Goal: Task Accomplishment & Management: Complete application form

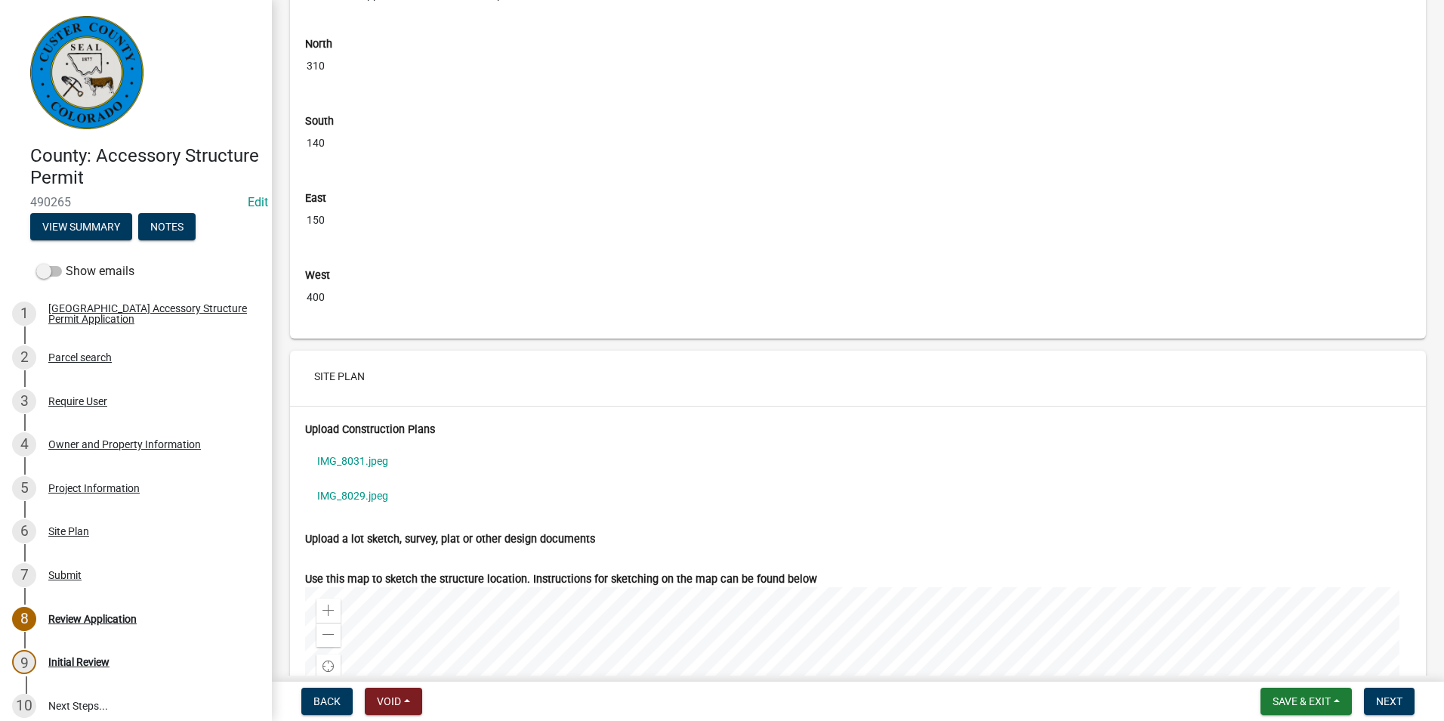
scroll to position [5211, 0]
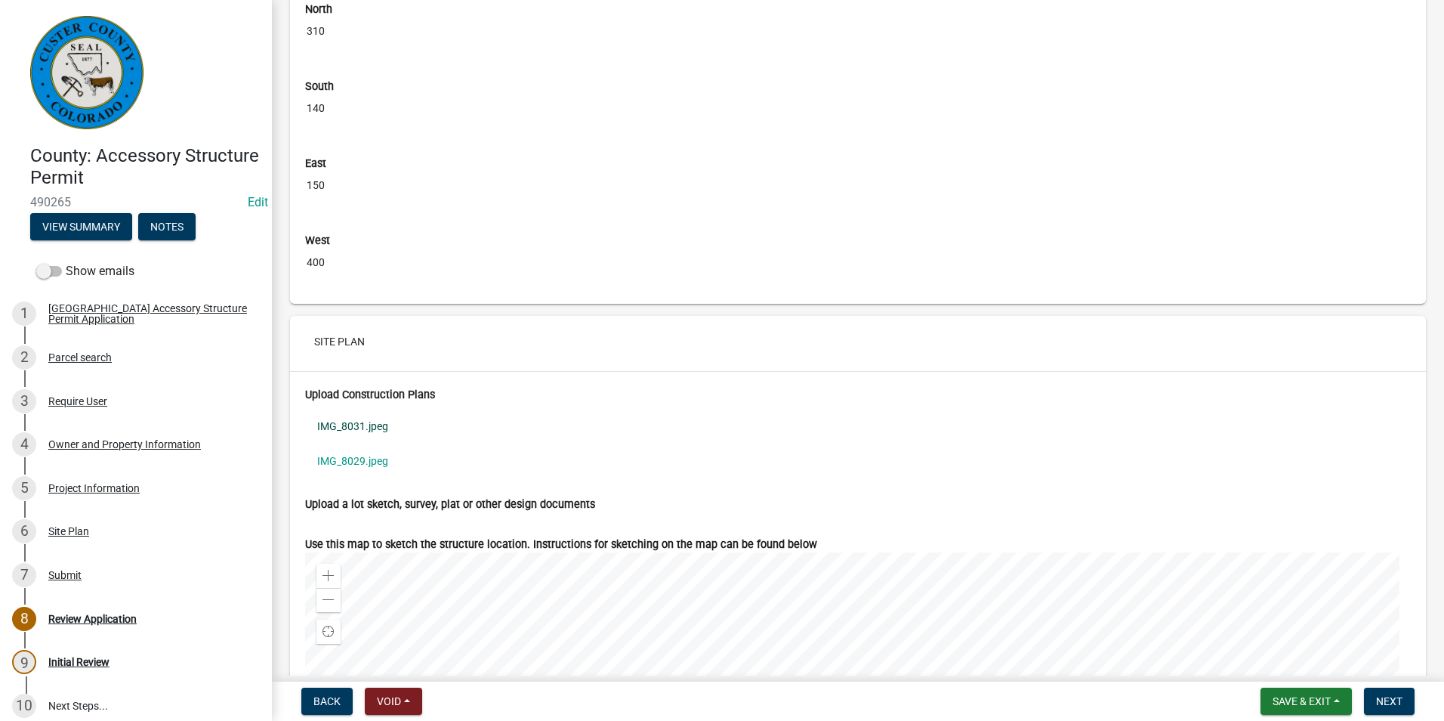
click at [381, 443] on link "IMG_8031.jpeg" at bounding box center [858, 426] width 1106 height 35
click at [352, 471] on link "IMG_8029.jpeg" at bounding box center [858, 460] width 1106 height 35
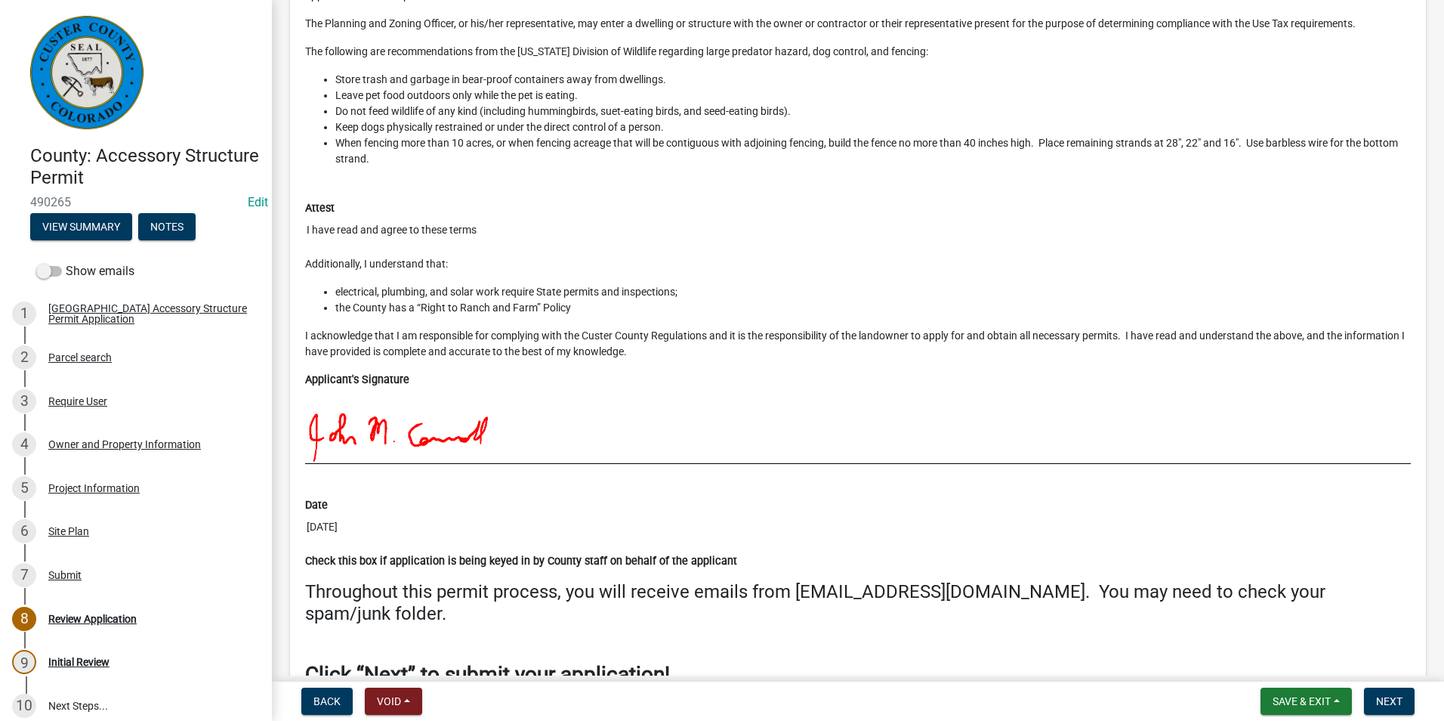
scroll to position [6761, 0]
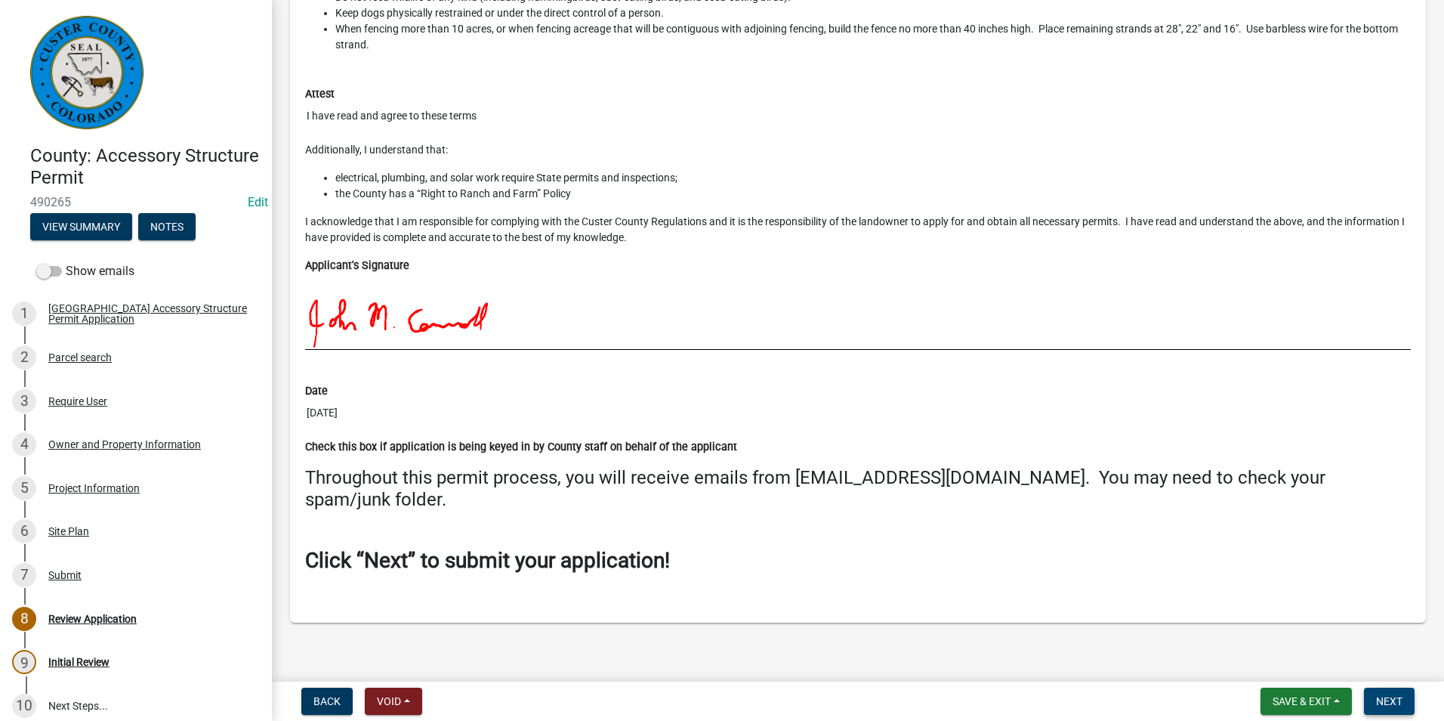
click at [1397, 700] on span "Next" at bounding box center [1389, 701] width 26 height 12
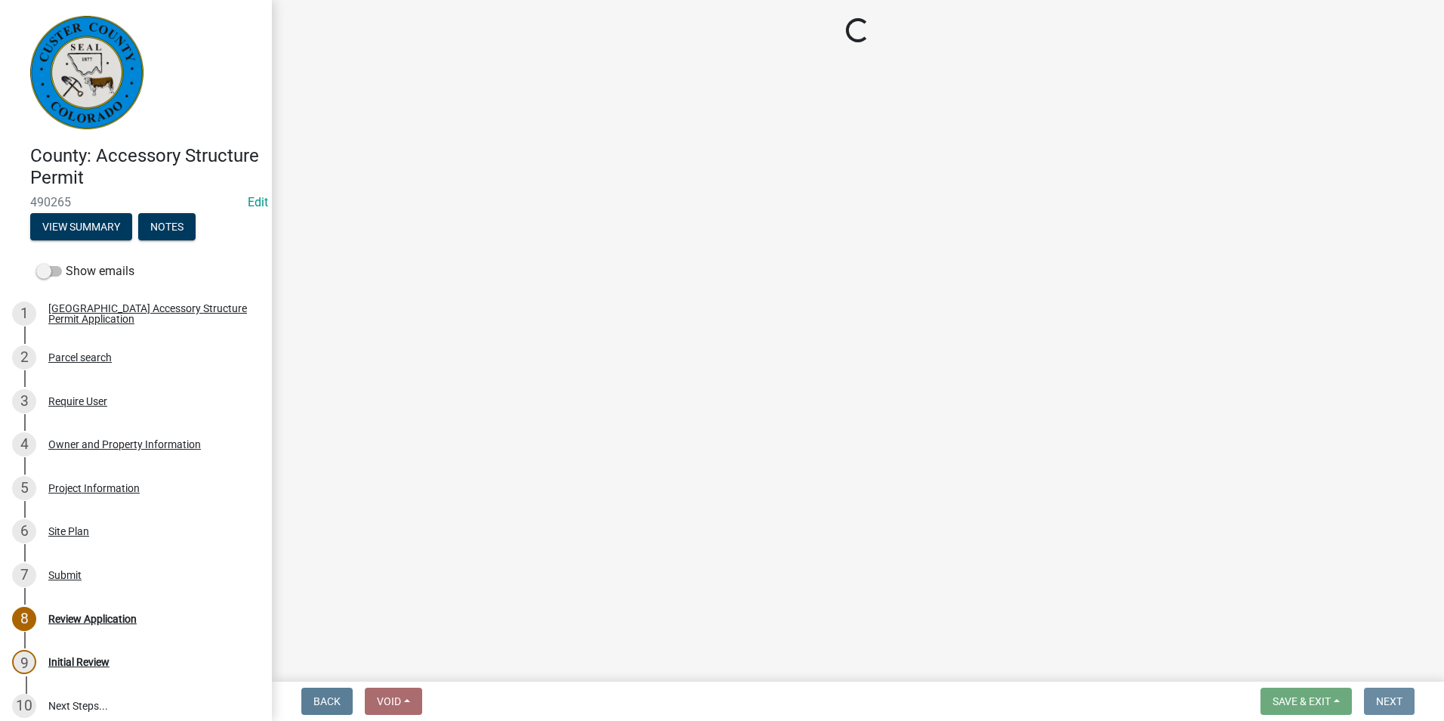
scroll to position [0, 0]
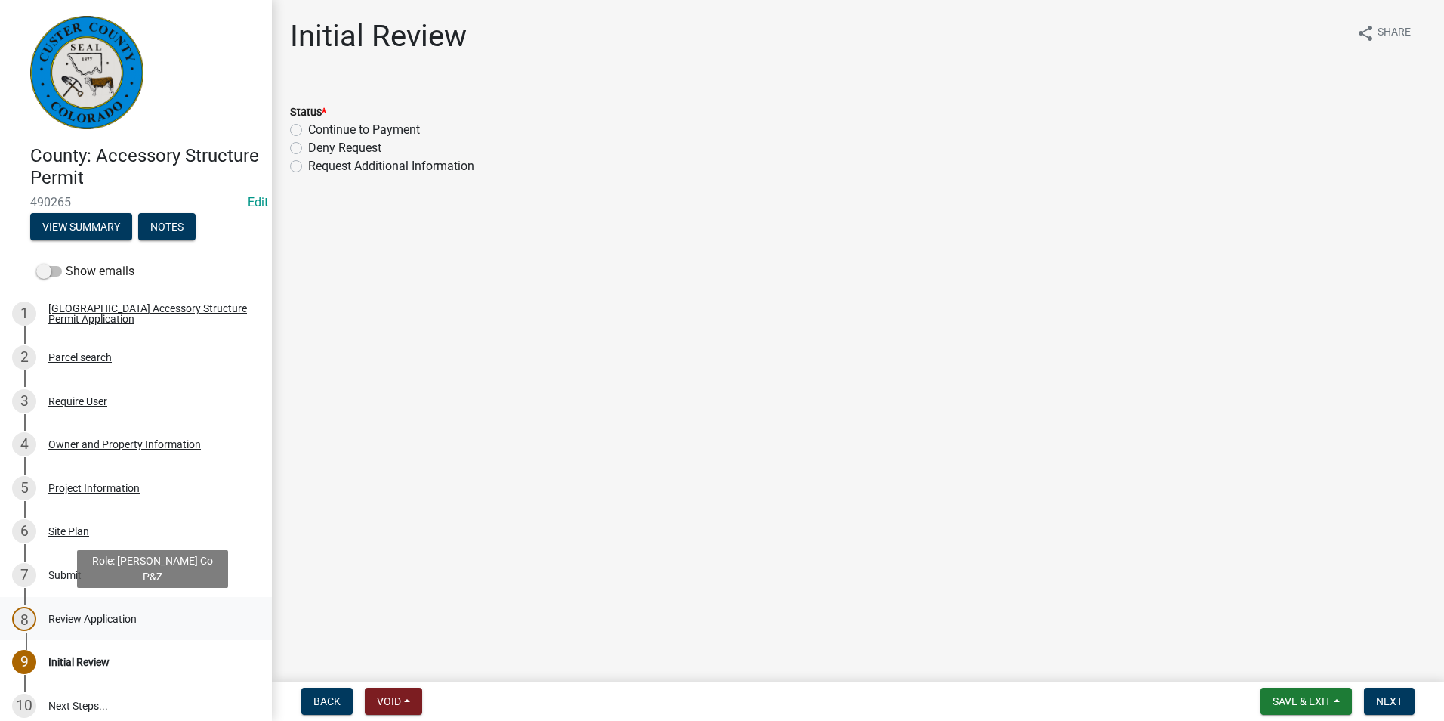
click at [134, 611] on div "8 Review Application" at bounding box center [130, 618] width 236 height 24
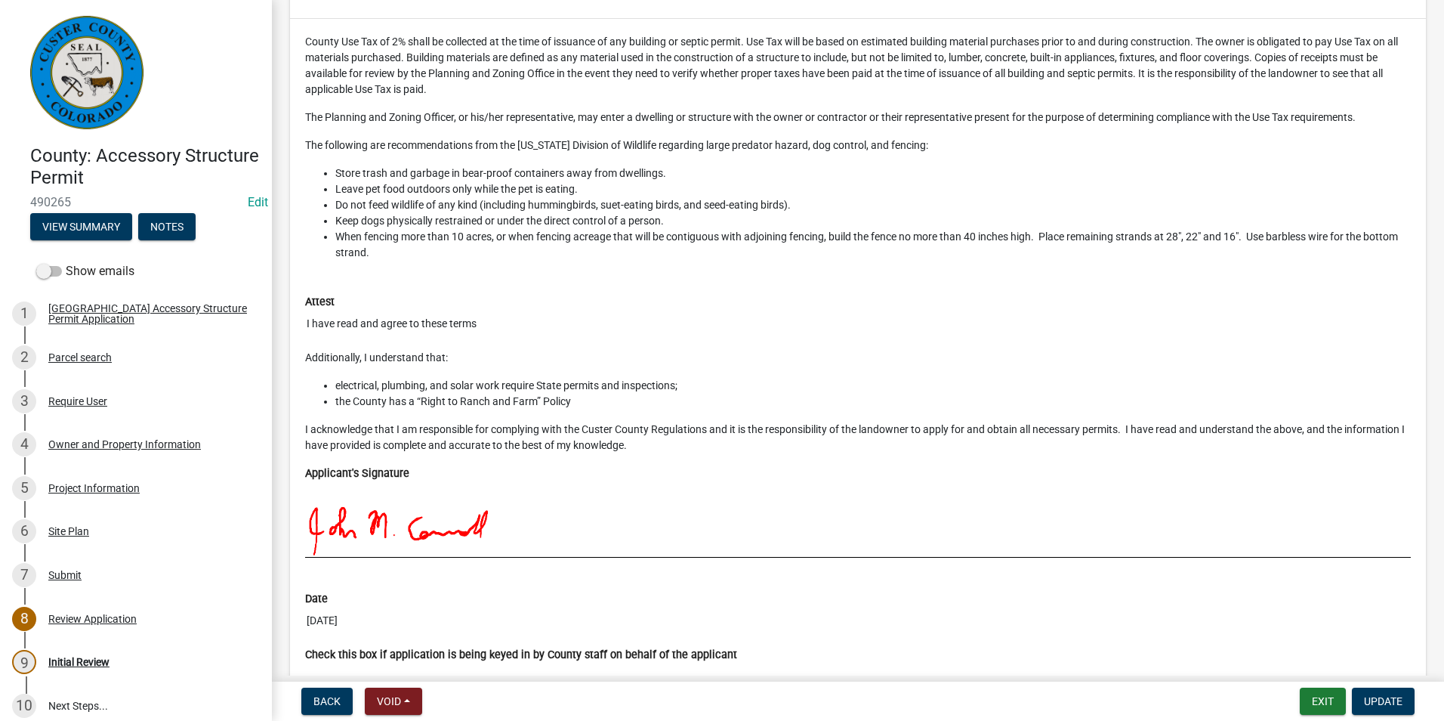
scroll to position [6646, 0]
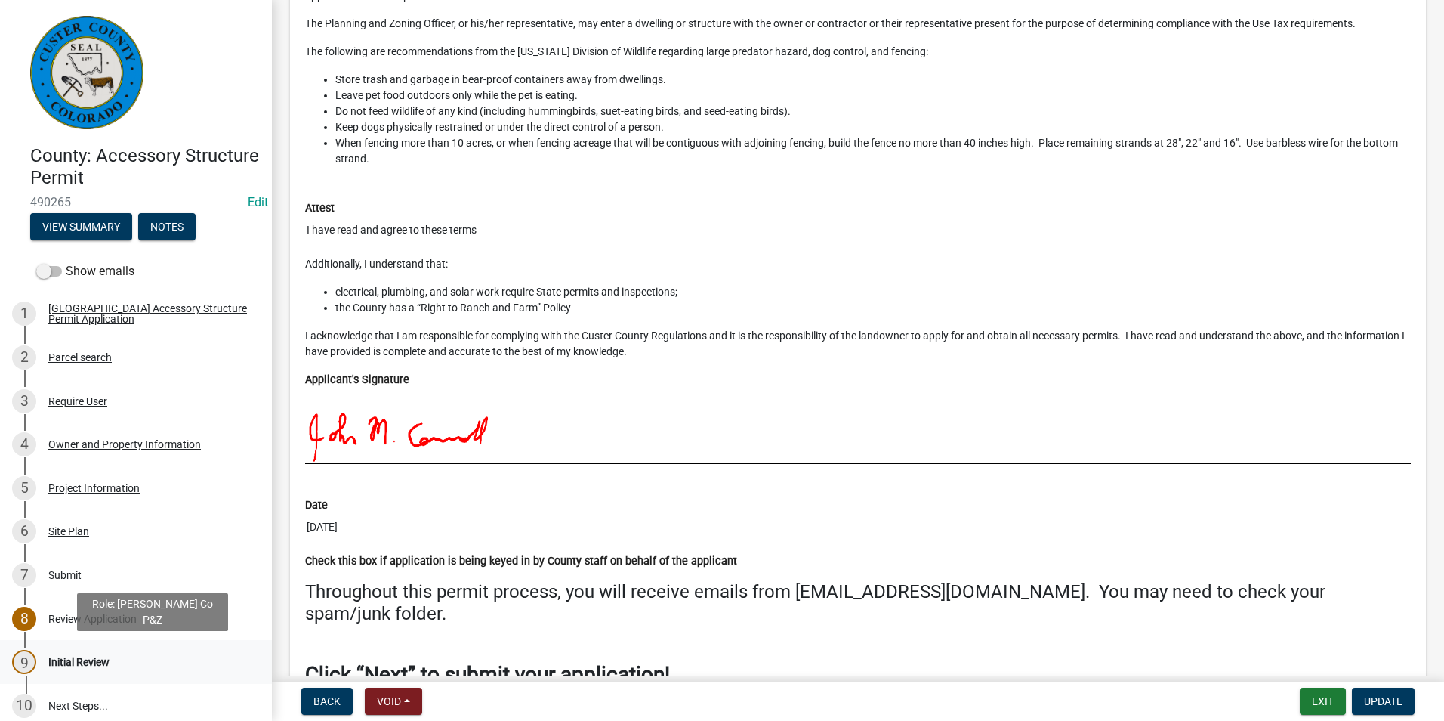
click at [88, 656] on div "Initial Review" at bounding box center [78, 661] width 61 height 11
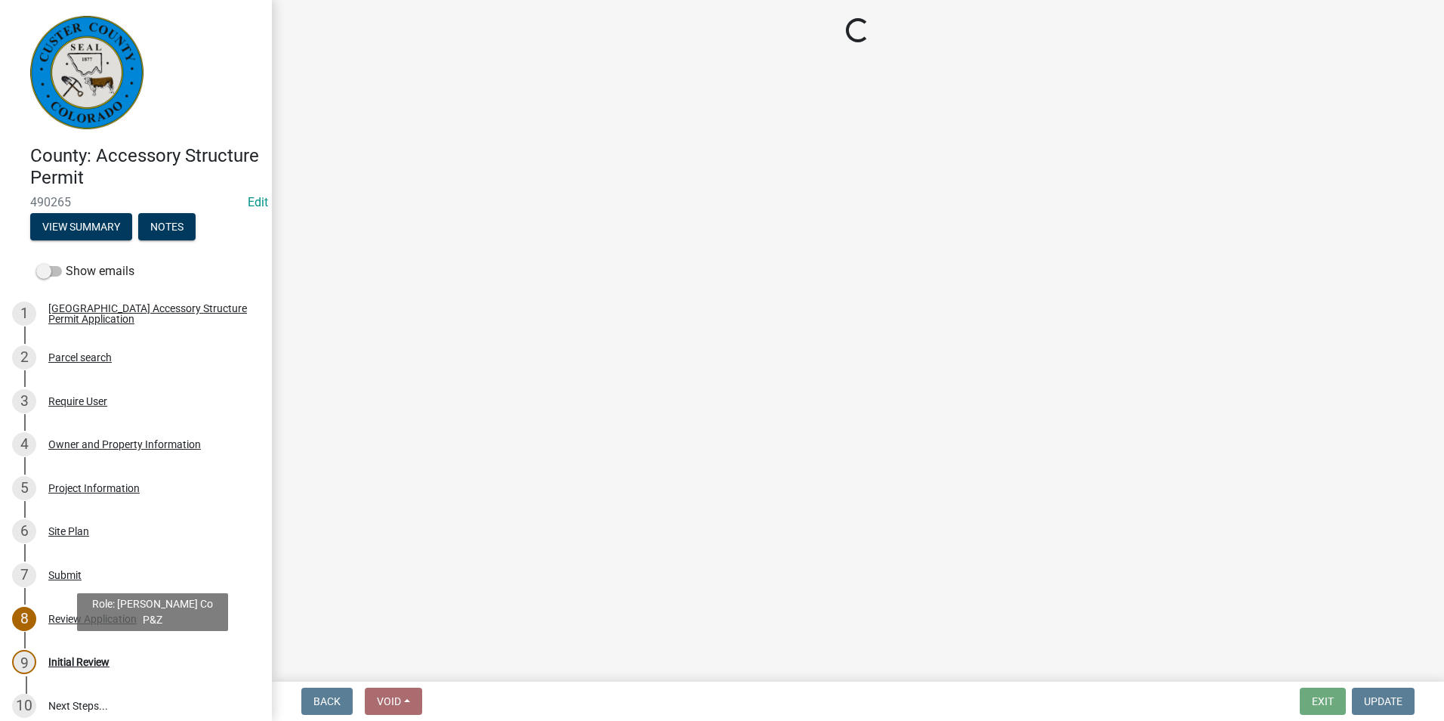
scroll to position [0, 0]
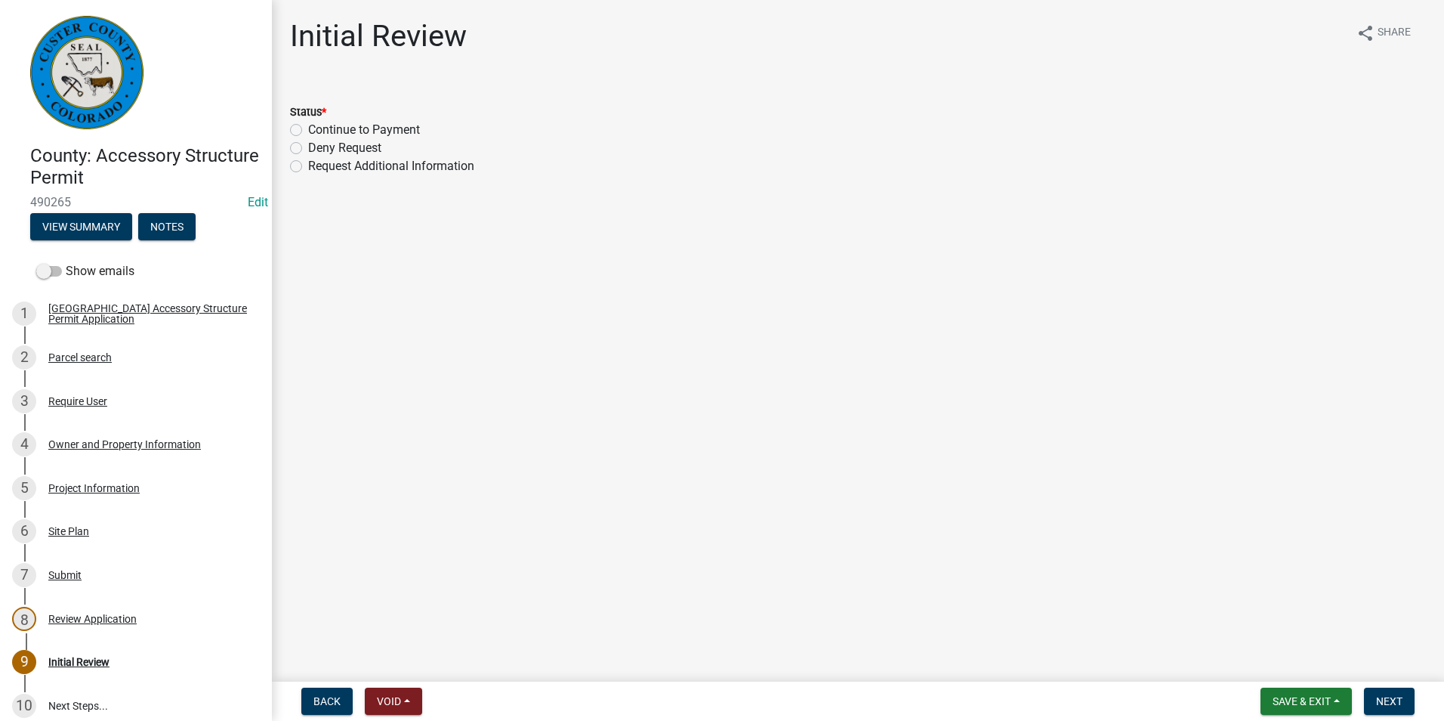
click at [308, 131] on label "Continue to Payment" at bounding box center [364, 130] width 112 height 18
click at [308, 131] on input "Continue to Payment" at bounding box center [313, 126] width 10 height 10
radio input "true"
click at [1397, 702] on span "Next" at bounding box center [1389, 701] width 26 height 12
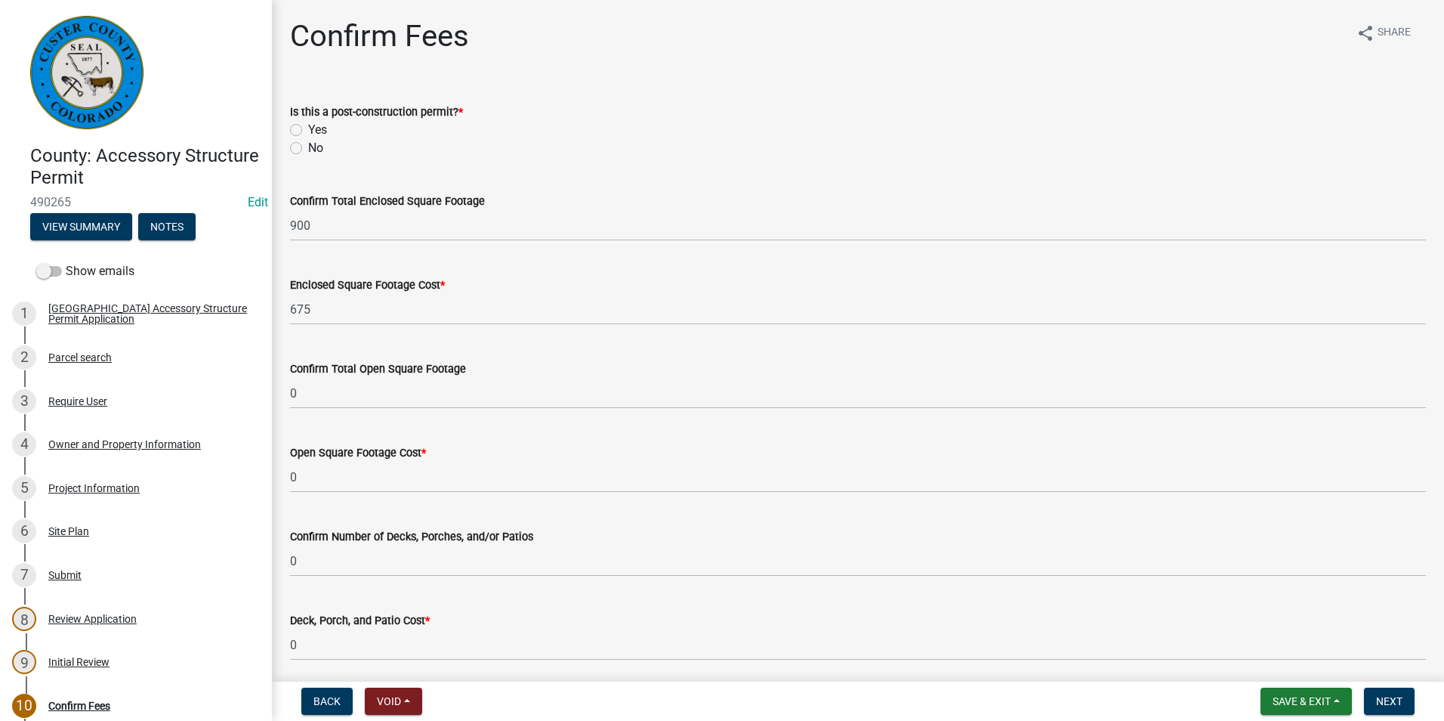
click at [308, 147] on label "No" at bounding box center [315, 148] width 15 height 18
click at [308, 147] on input "No" at bounding box center [313, 144] width 10 height 10
radio input "true"
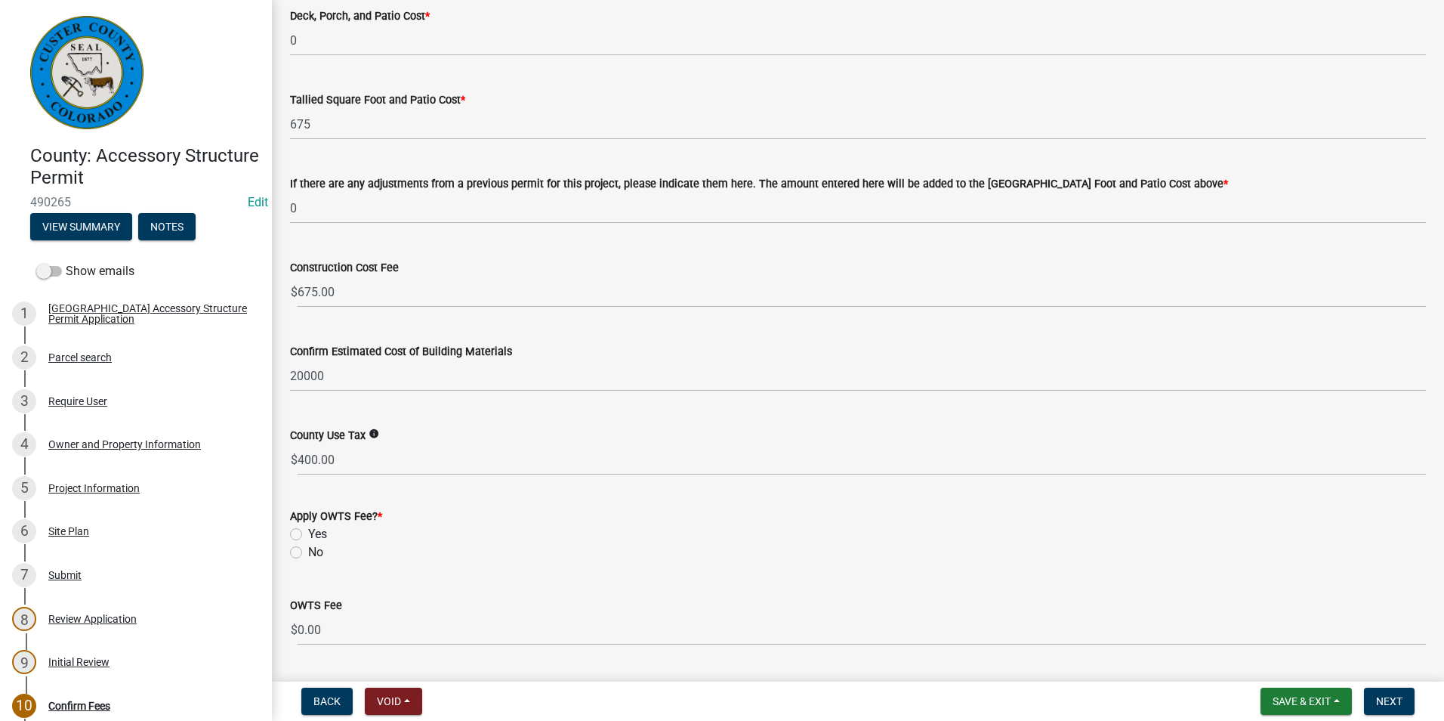
scroll to position [647, 0]
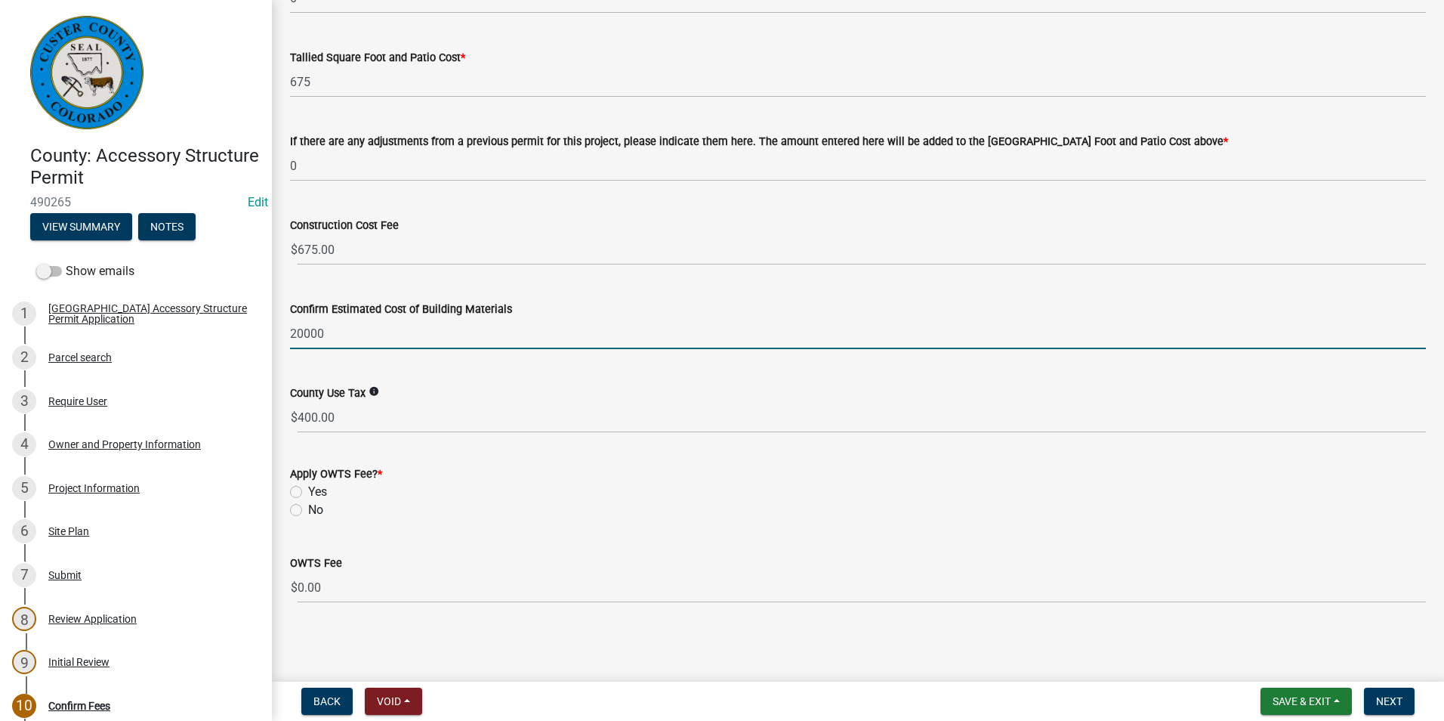
click at [327, 329] on input "20000" at bounding box center [858, 333] width 1136 height 31
type input "0"
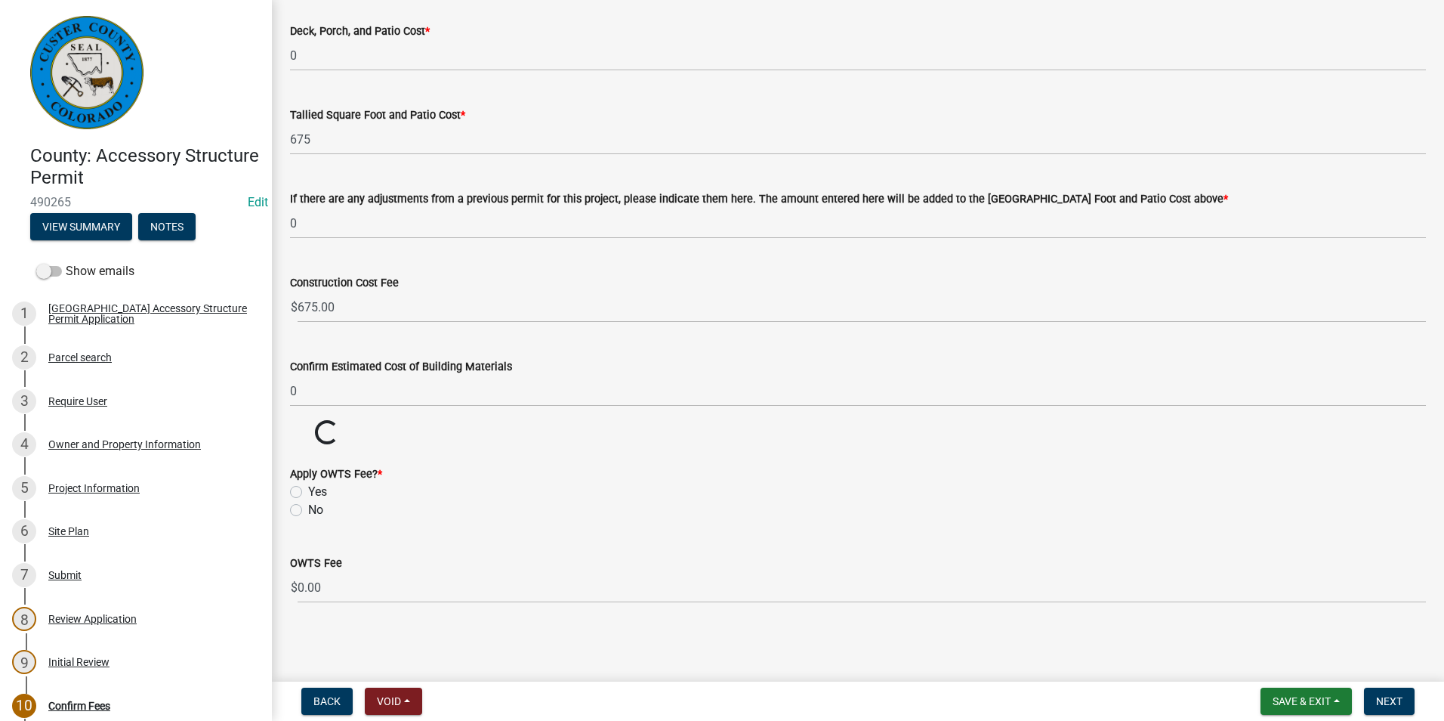
click at [465, 292] on wm-data-entity-input-list "Is this a post-construction permit? * Yes No Confirm Total Enclosed Square Foot…" at bounding box center [858, 55] width 1136 height 1121
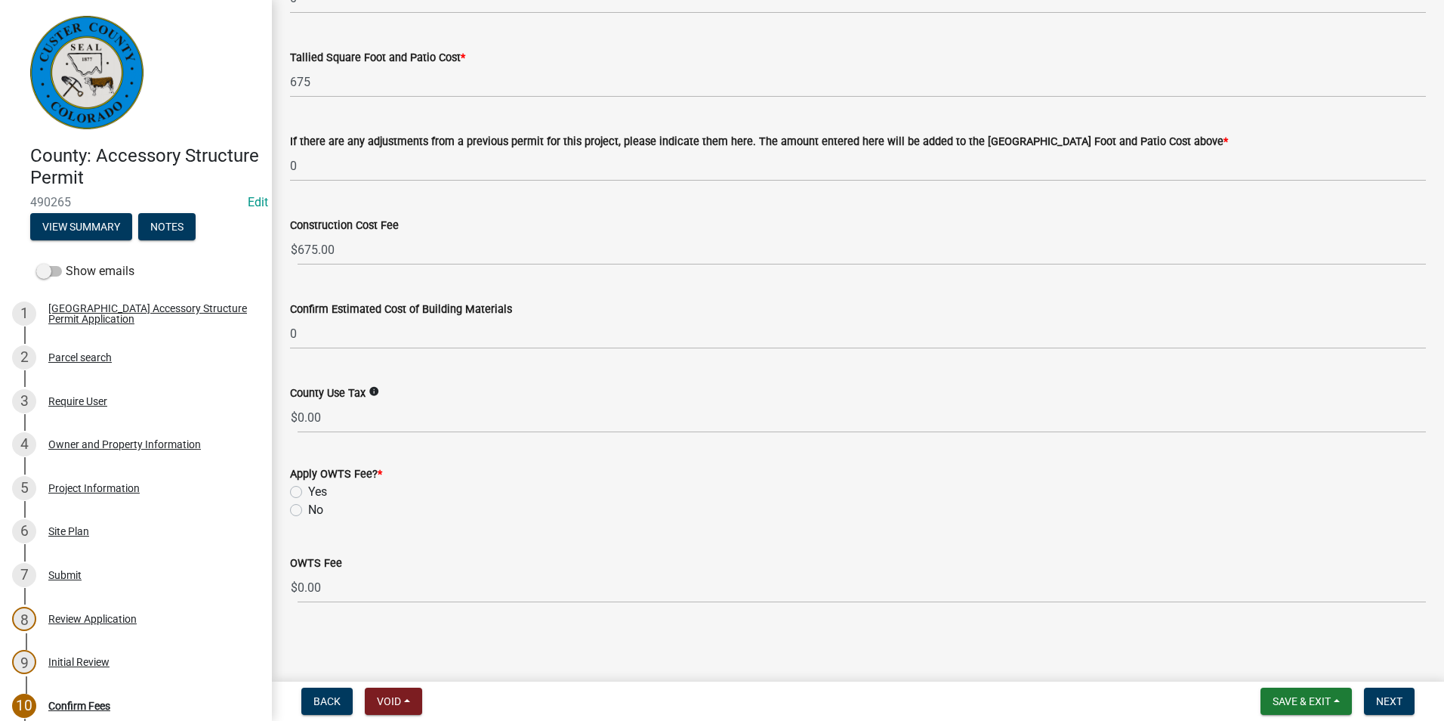
click at [308, 508] on label "No" at bounding box center [315, 510] width 15 height 18
click at [308, 508] on input "No" at bounding box center [313, 506] width 10 height 10
radio input "true"
click at [1401, 704] on span "Next" at bounding box center [1389, 701] width 26 height 12
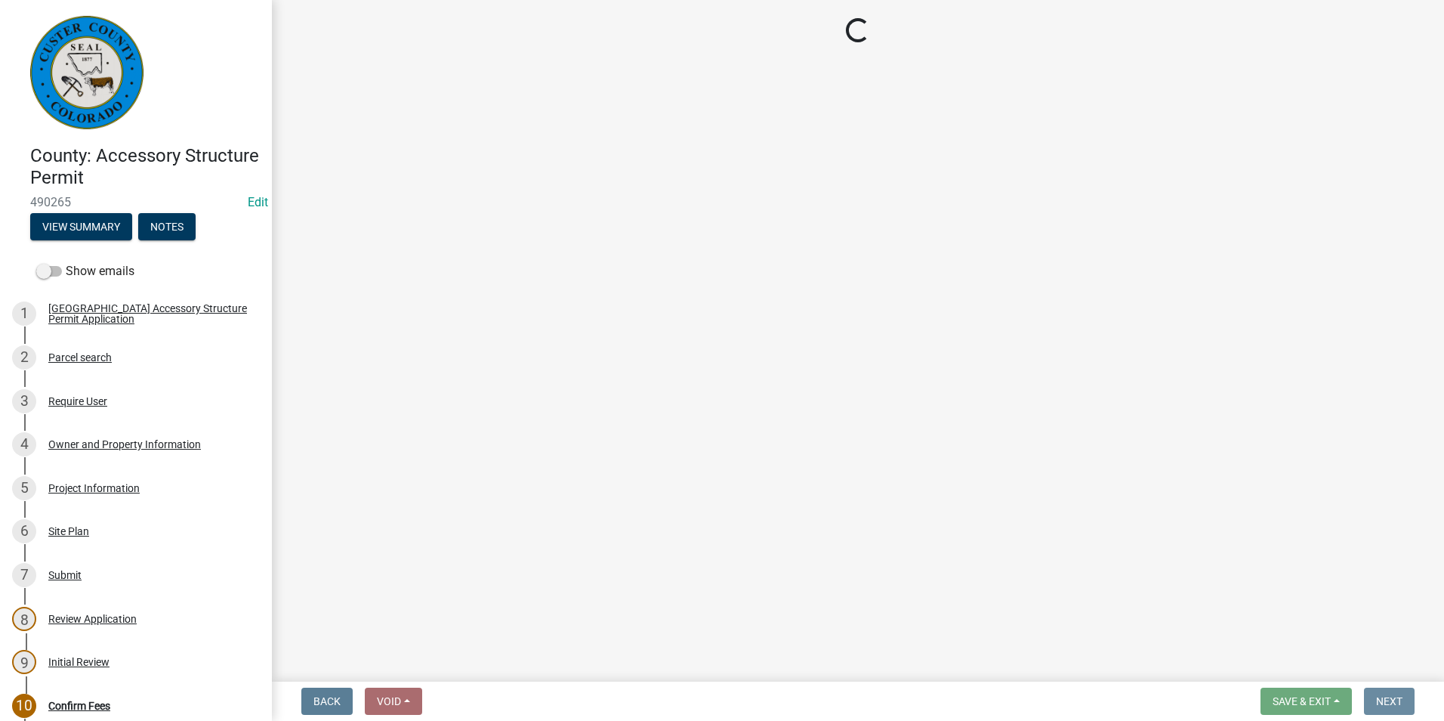
scroll to position [0, 0]
select select "3: 3"
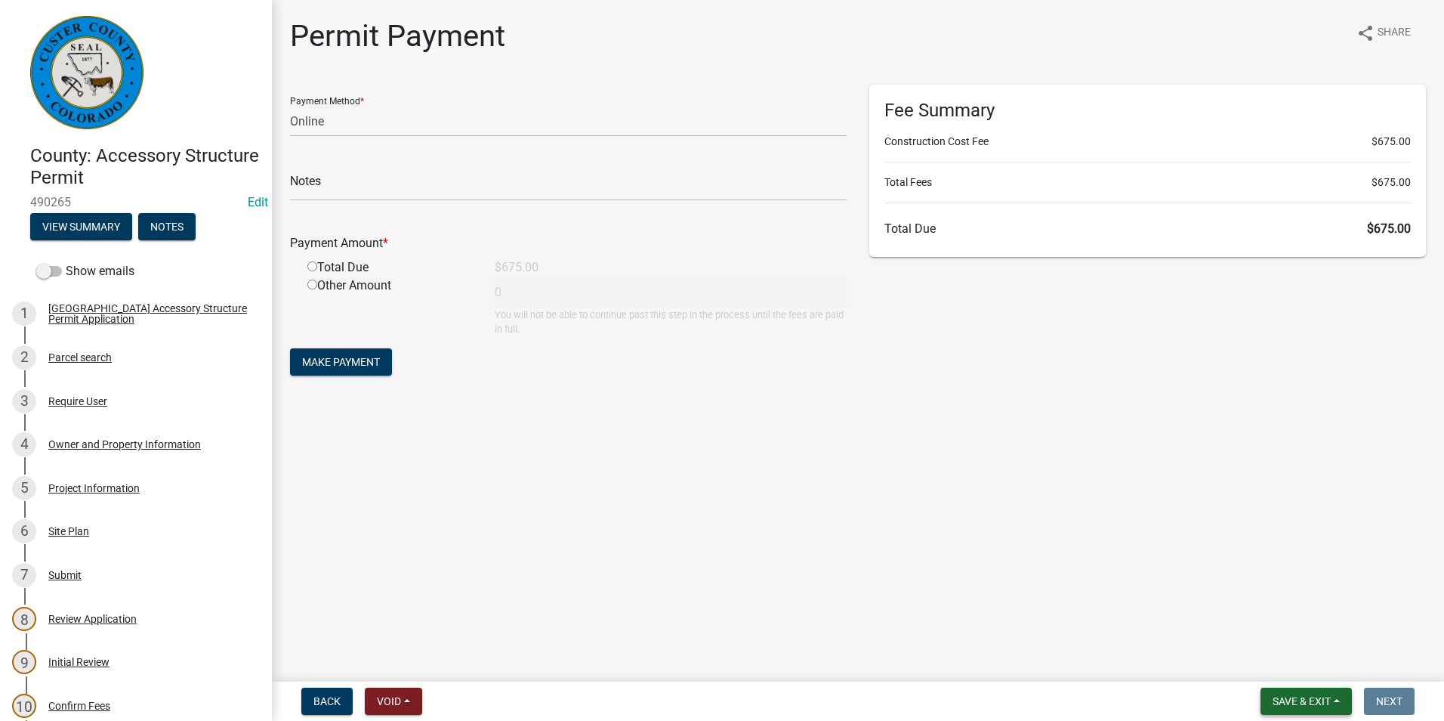
click at [1297, 705] on span "Save & Exit" at bounding box center [1302, 701] width 58 height 12
click at [1282, 659] on button "Save & Exit" at bounding box center [1291, 662] width 121 height 36
